Goal: Task Accomplishment & Management: Manage account settings

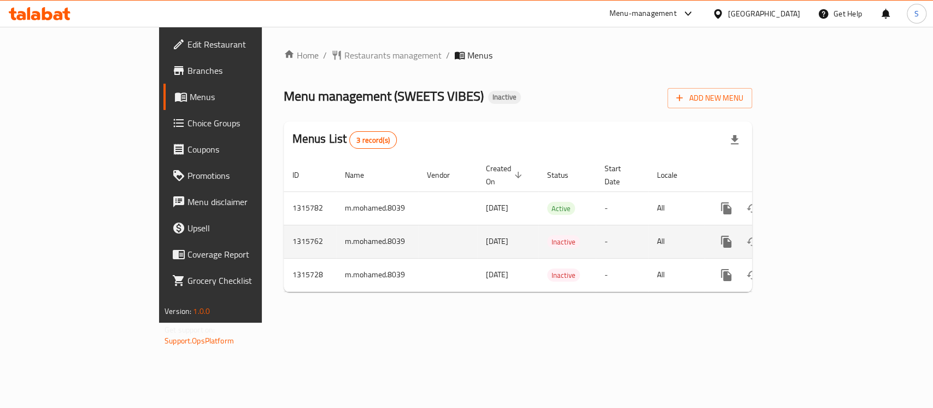
click at [336, 229] on td "m.mohamed.8039" at bounding box center [377, 241] width 82 height 33
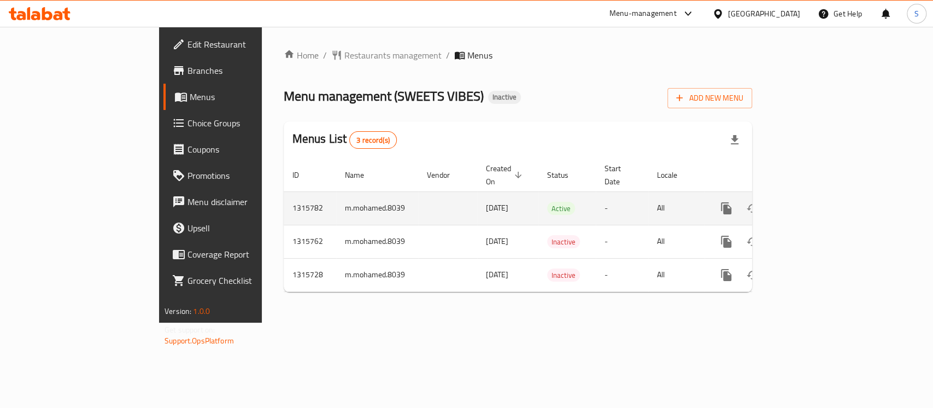
click at [418, 208] on td "enhanced table" at bounding box center [447, 207] width 59 height 33
click at [818, 195] on link "enhanced table" at bounding box center [805, 208] width 26 height 26
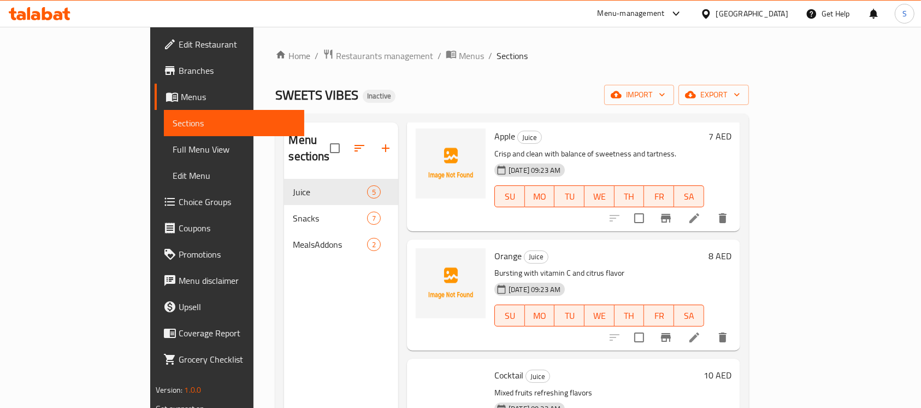
scroll to position [216, 0]
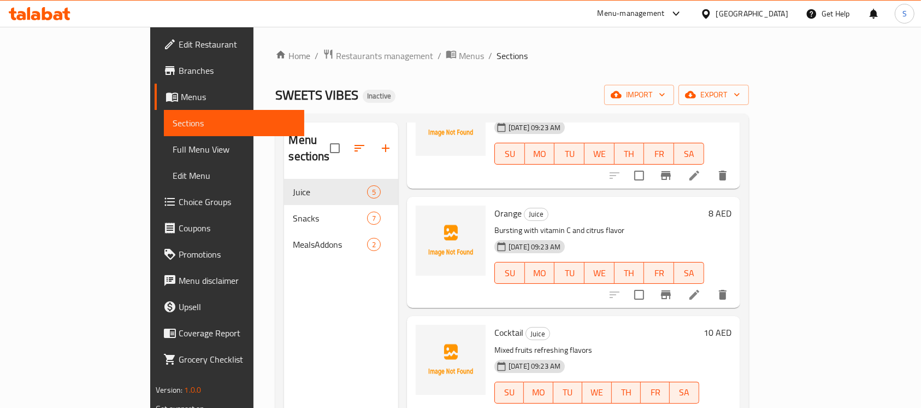
click at [173, 119] on span "Sections" at bounding box center [234, 122] width 123 height 13
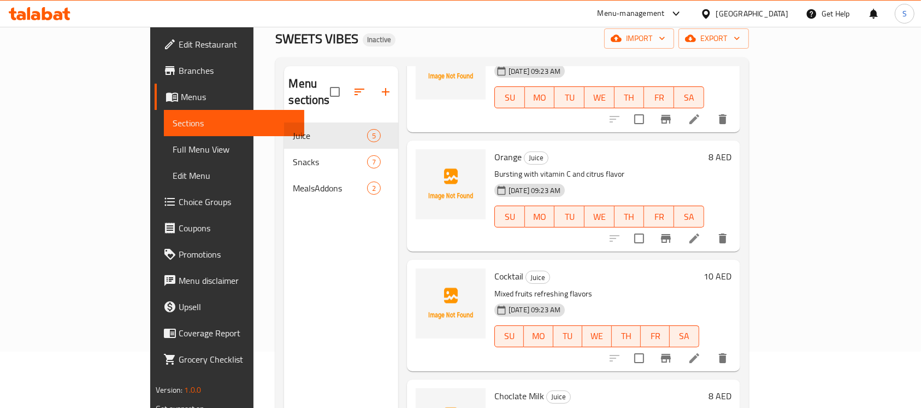
scroll to position [0, 0]
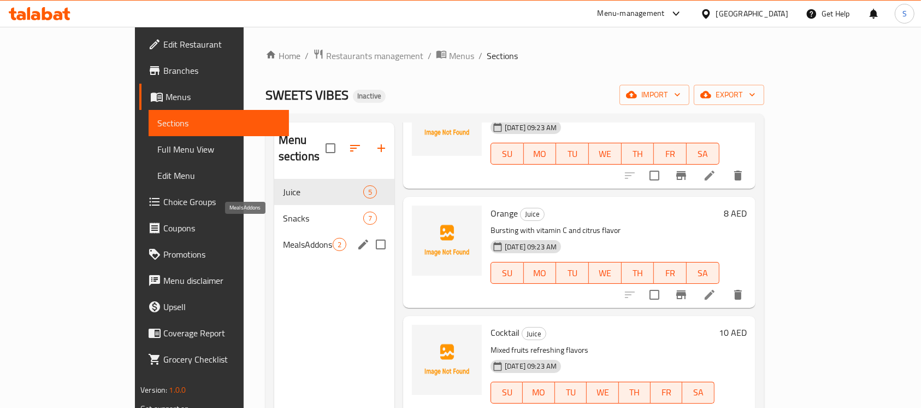
click at [283, 238] on span "MealsAddons" at bounding box center [308, 244] width 50 height 13
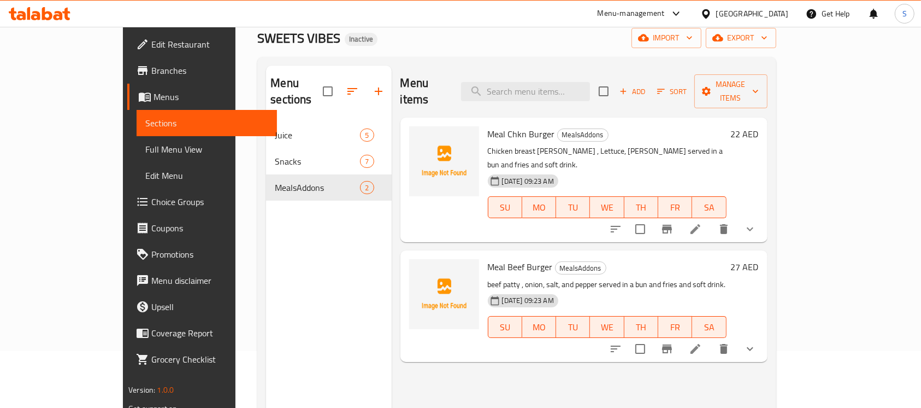
scroll to position [153, 0]
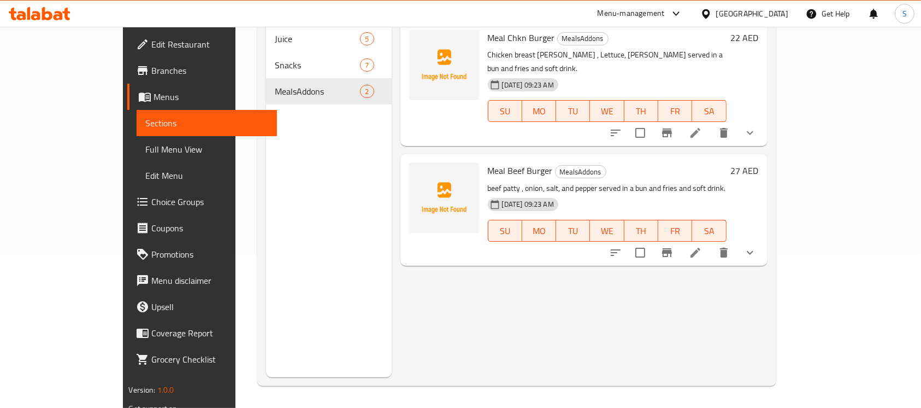
drag, startPoint x: 866, startPoint y: 217, endPoint x: 800, endPoint y: 239, distance: 69.6
click at [763, 239] on button "show more" at bounding box center [750, 252] width 26 height 26
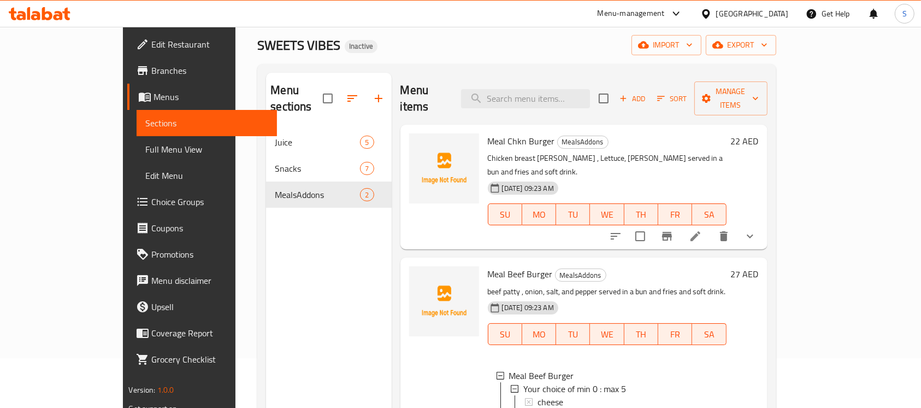
scroll to position [0, 0]
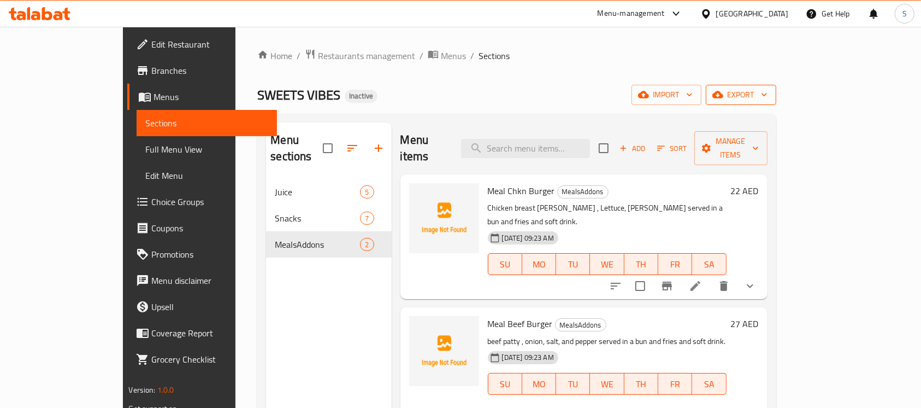
click at [768, 96] on span "export" at bounding box center [741, 95] width 53 height 14
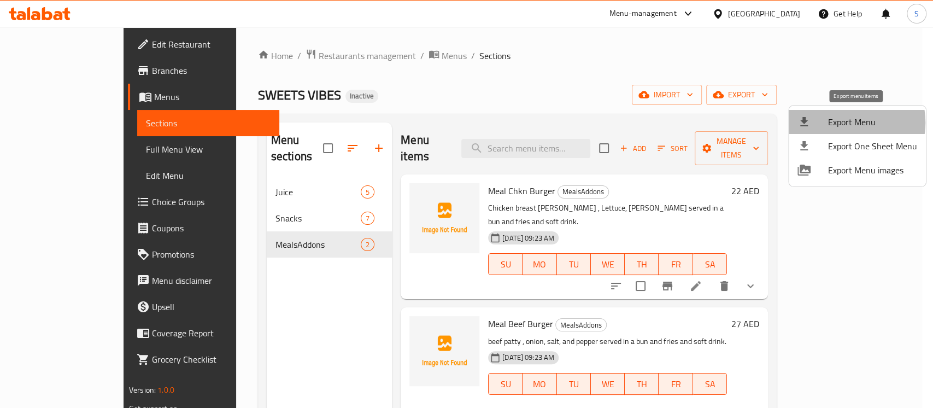
click at [845, 122] on span "Export Menu" at bounding box center [872, 121] width 89 height 13
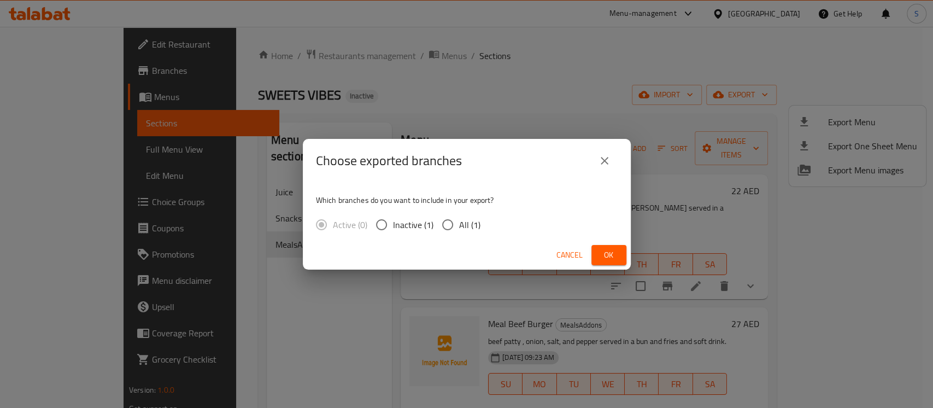
click at [452, 226] on input "All (1)" at bounding box center [447, 224] width 23 height 23
radio input "true"
click at [263, 280] on div "Choose exported branches Which branches do you want to include in your export? …" at bounding box center [466, 204] width 933 height 408
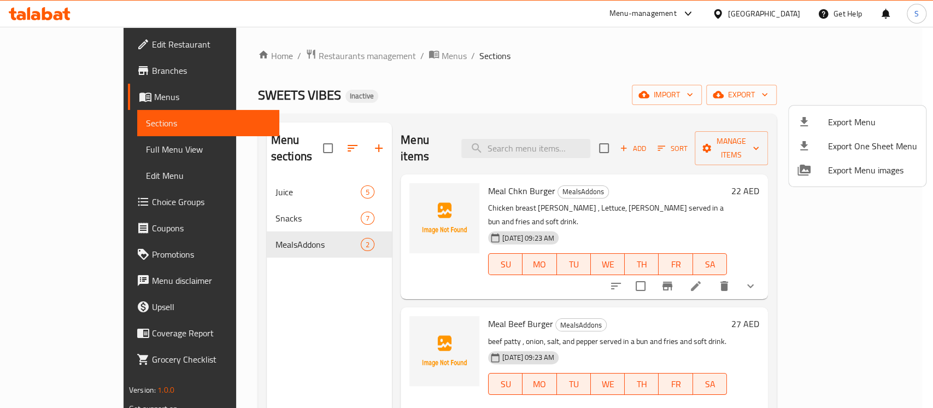
click at [520, 97] on div at bounding box center [466, 204] width 933 height 408
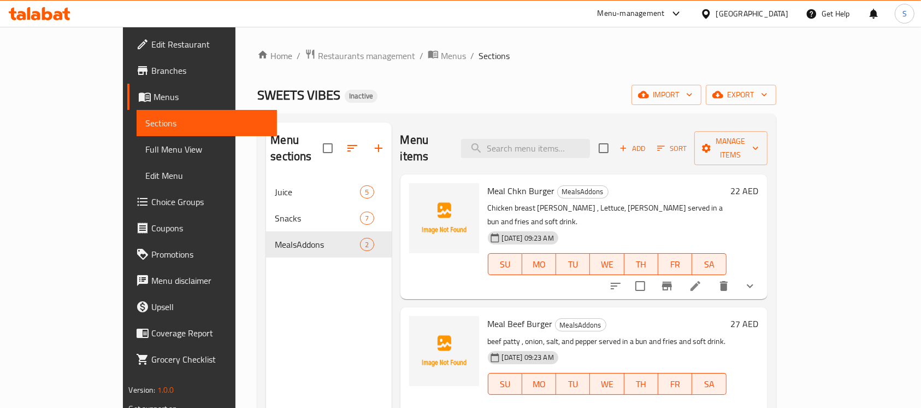
click at [53, 15] on icon at bounding box center [40, 13] width 62 height 13
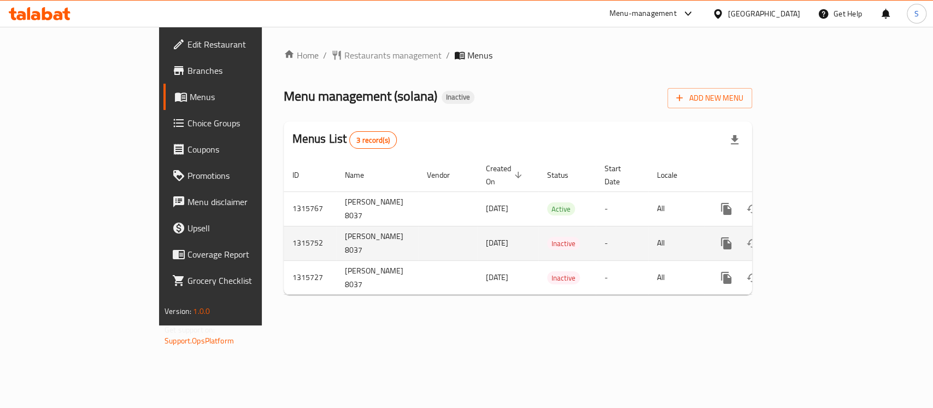
click at [811, 237] on icon "enhanced table" at bounding box center [804, 243] width 13 height 13
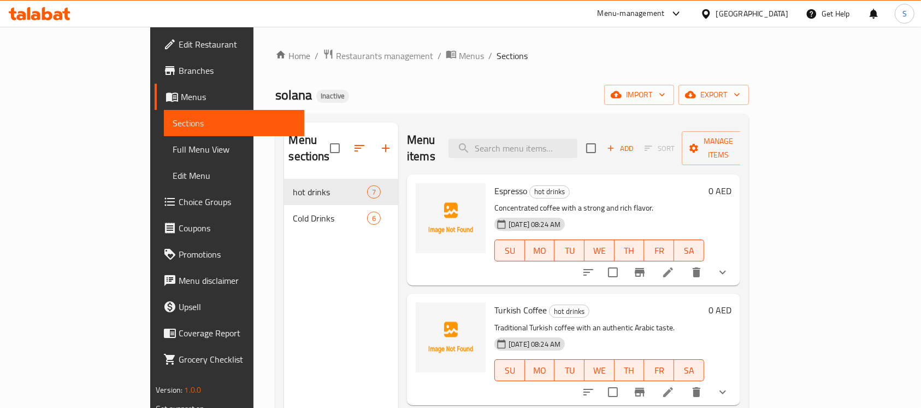
click at [173, 155] on span "Full Menu View" at bounding box center [234, 149] width 123 height 13
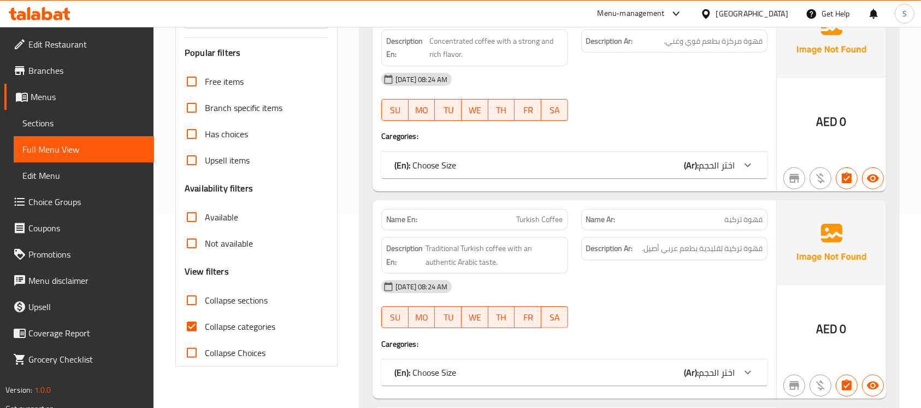
scroll to position [437, 0]
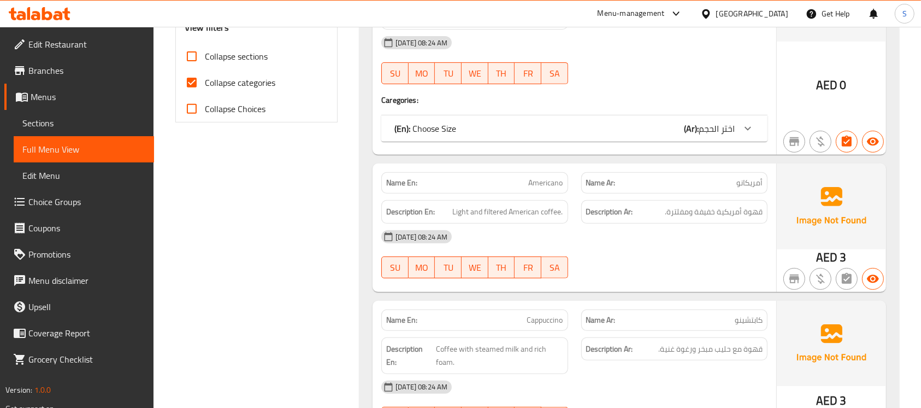
click at [192, 82] on input "Collapse categories" at bounding box center [192, 82] width 26 height 26
checkbox input "false"
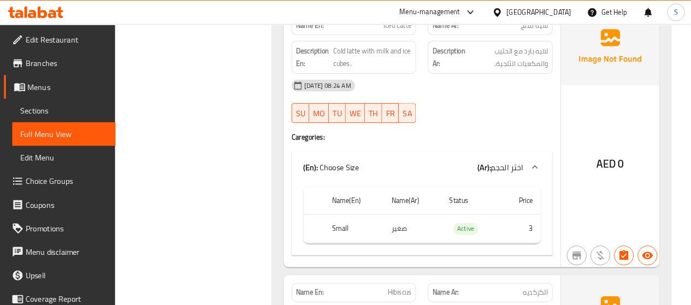
scroll to position [2185, 0]
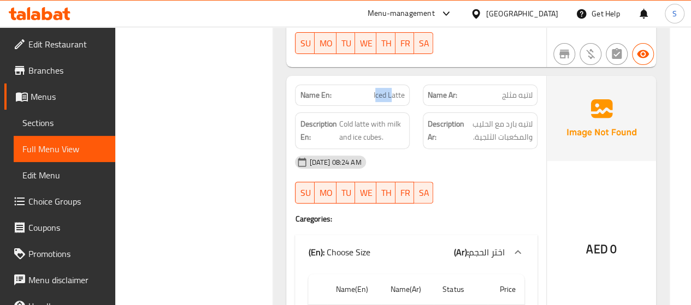
drag, startPoint x: 376, startPoint y: 74, endPoint x: 391, endPoint y: 70, distance: 15.6
click at [391, 90] on span "Iced Latte" at bounding box center [389, 95] width 31 height 11
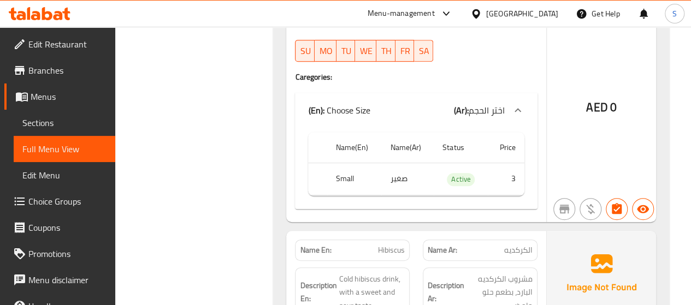
scroll to position [2349, 0]
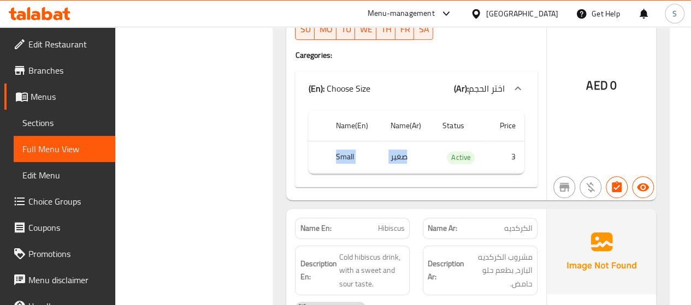
drag, startPoint x: 386, startPoint y: 133, endPoint x: 354, endPoint y: 125, distance: 32.7
click at [354, 142] on tr "Small صغير Active 3" at bounding box center [416, 158] width 216 height 32
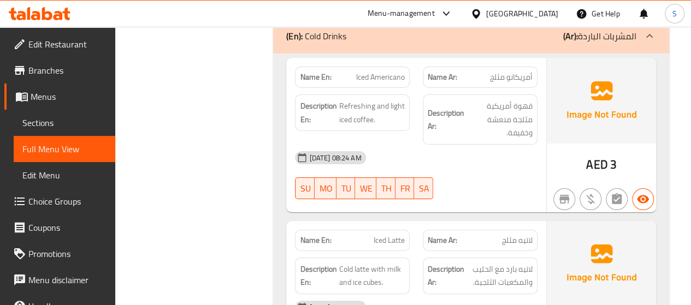
scroll to position [2022, 0]
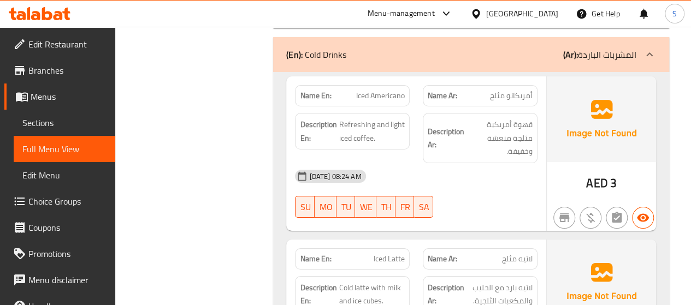
click at [66, 15] on icon at bounding box center [66, 14] width 8 height 13
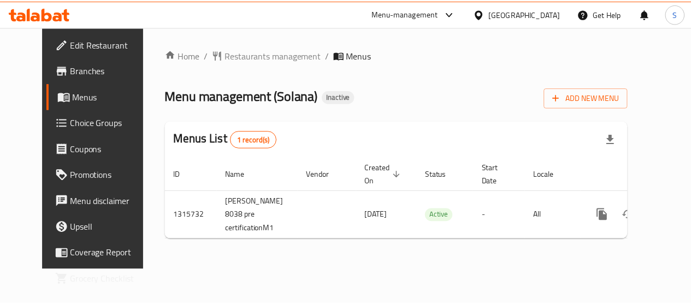
scroll to position [0, 4]
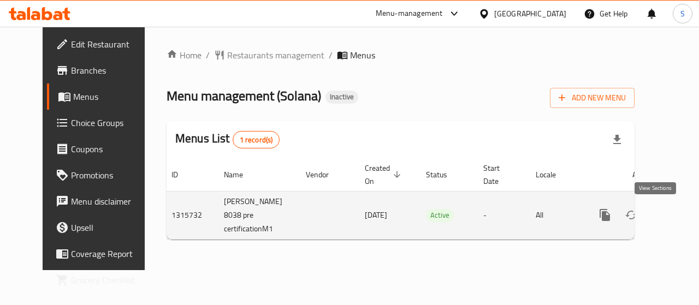
click at [677, 215] on icon "enhanced table" at bounding box center [683, 215] width 13 height 13
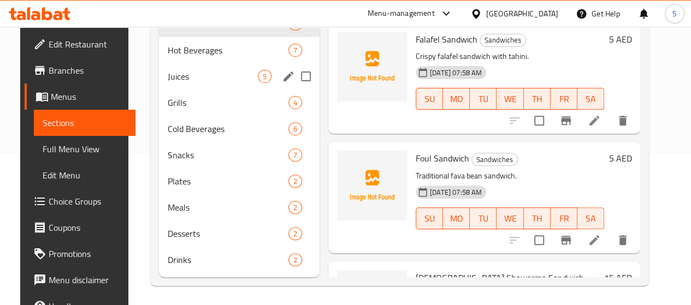
scroll to position [164, 0]
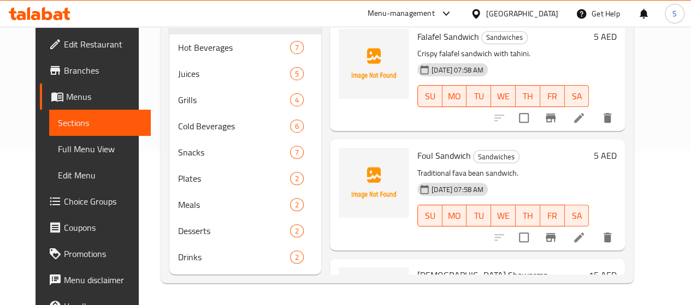
click at [68, 145] on span "Full Menu View" at bounding box center [100, 149] width 84 height 13
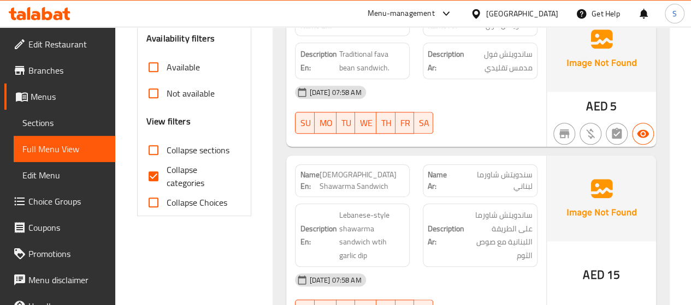
scroll to position [437, 0]
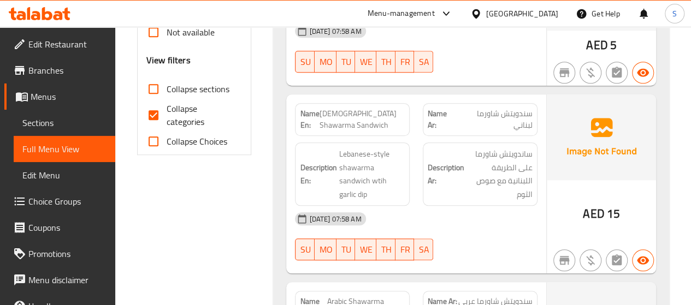
click at [160, 117] on input "Collapse categories" at bounding box center [153, 115] width 26 height 26
checkbox input "false"
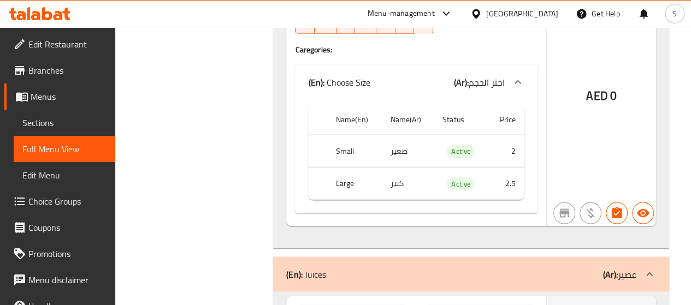
scroll to position [3114, 0]
